Goal: Task Accomplishment & Management: Manage account settings

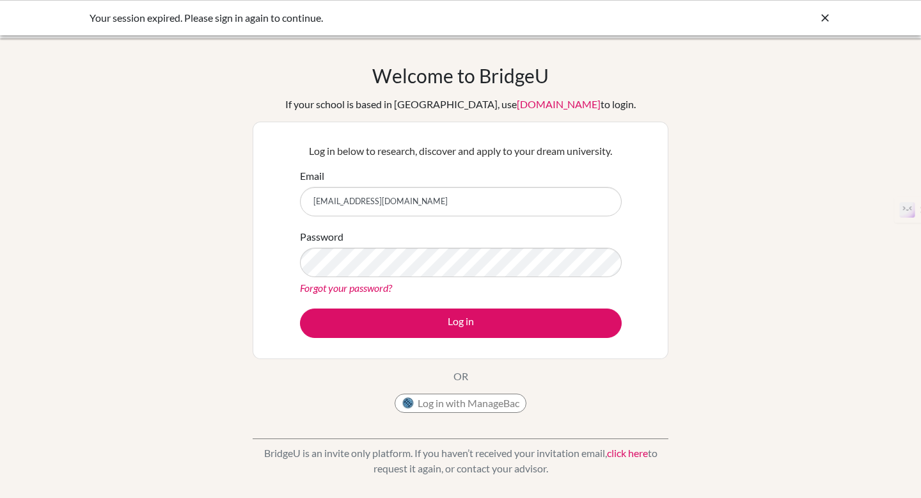
click at [300, 308] on button "Log in" at bounding box center [461, 322] width 322 height 29
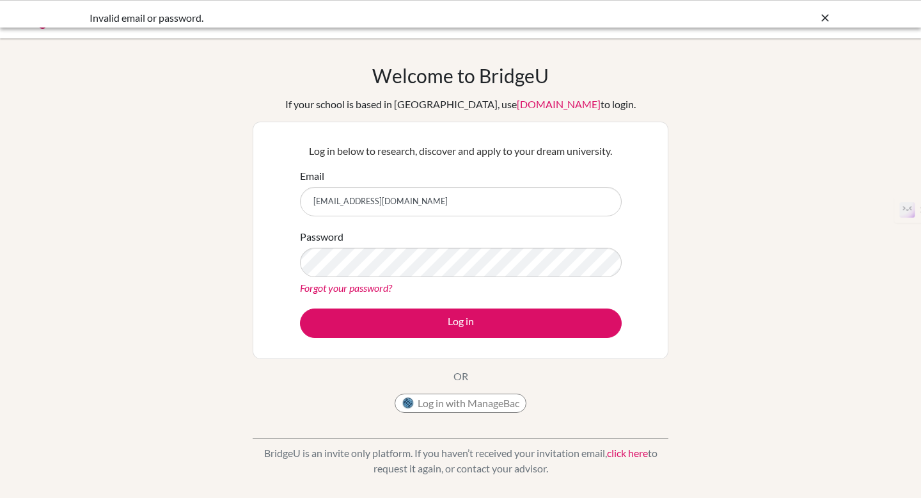
drag, startPoint x: 0, startPoint y: 0, endPoint x: 256, endPoint y: 203, distance: 327.0
click at [256, 203] on div "Log in below to research, discover and apply to your dream university. Email [E…" at bounding box center [461, 240] width 416 height 237
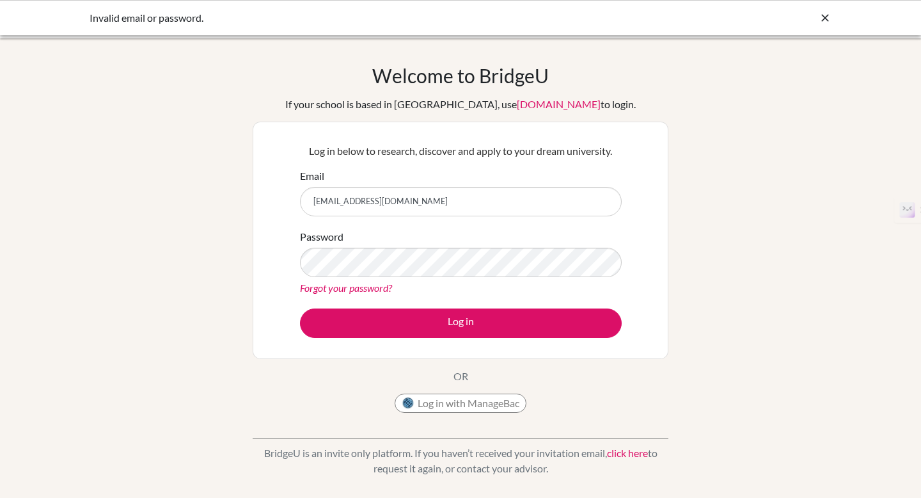
type input "[EMAIL_ADDRESS][DOMAIN_NAME]"
click at [300, 308] on button "Log in" at bounding box center [461, 322] width 322 height 29
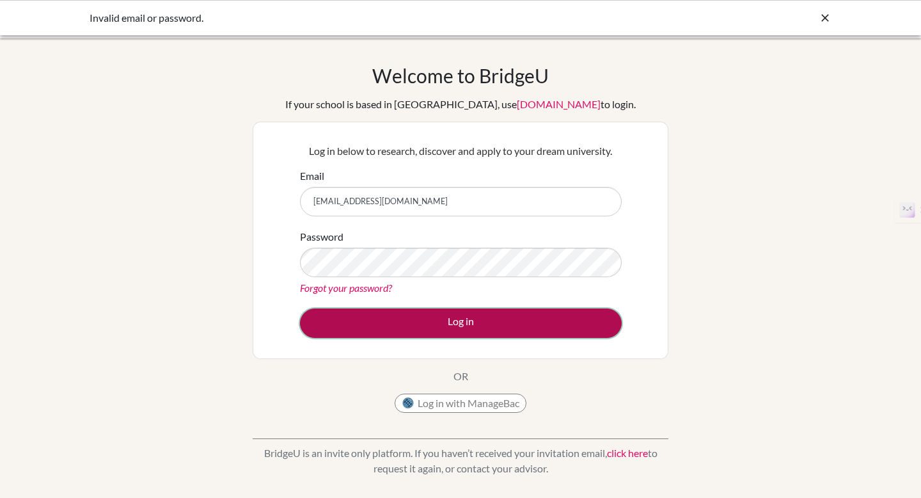
click at [426, 317] on button "Log in" at bounding box center [461, 322] width 322 height 29
